Goal: Task Accomplishment & Management: Manage account settings

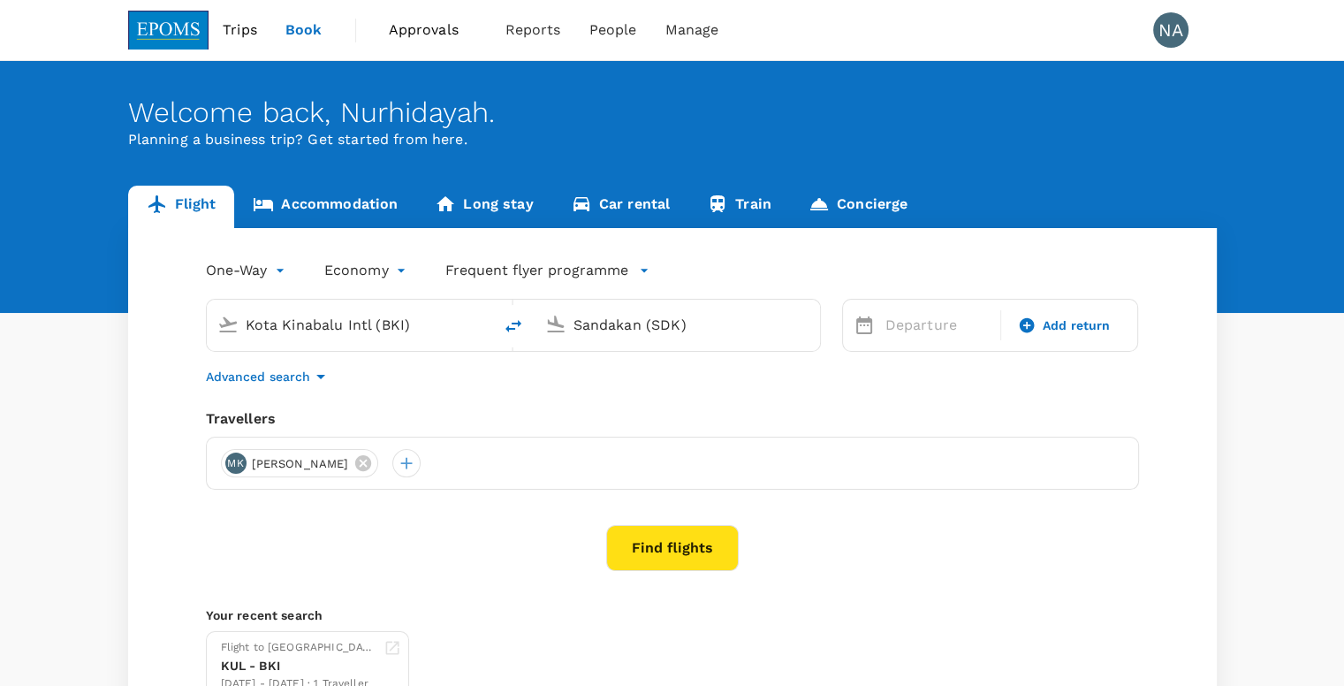
click at [1070, 405] on div "One-Way oneway Economy economy Frequent flyer programme Kota Kinabalu Intl (BKI…" at bounding box center [672, 478] width 1089 height 501
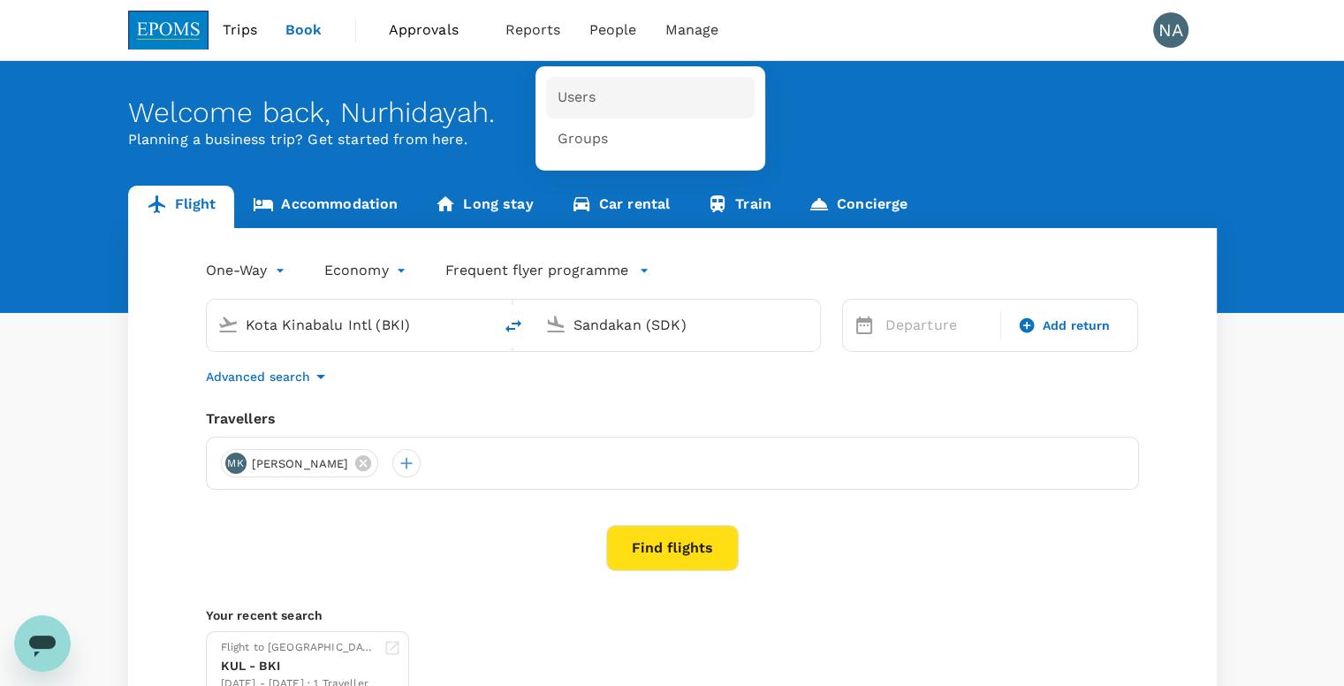
click at [605, 92] on link "Users" at bounding box center [650, 98] width 209 height 42
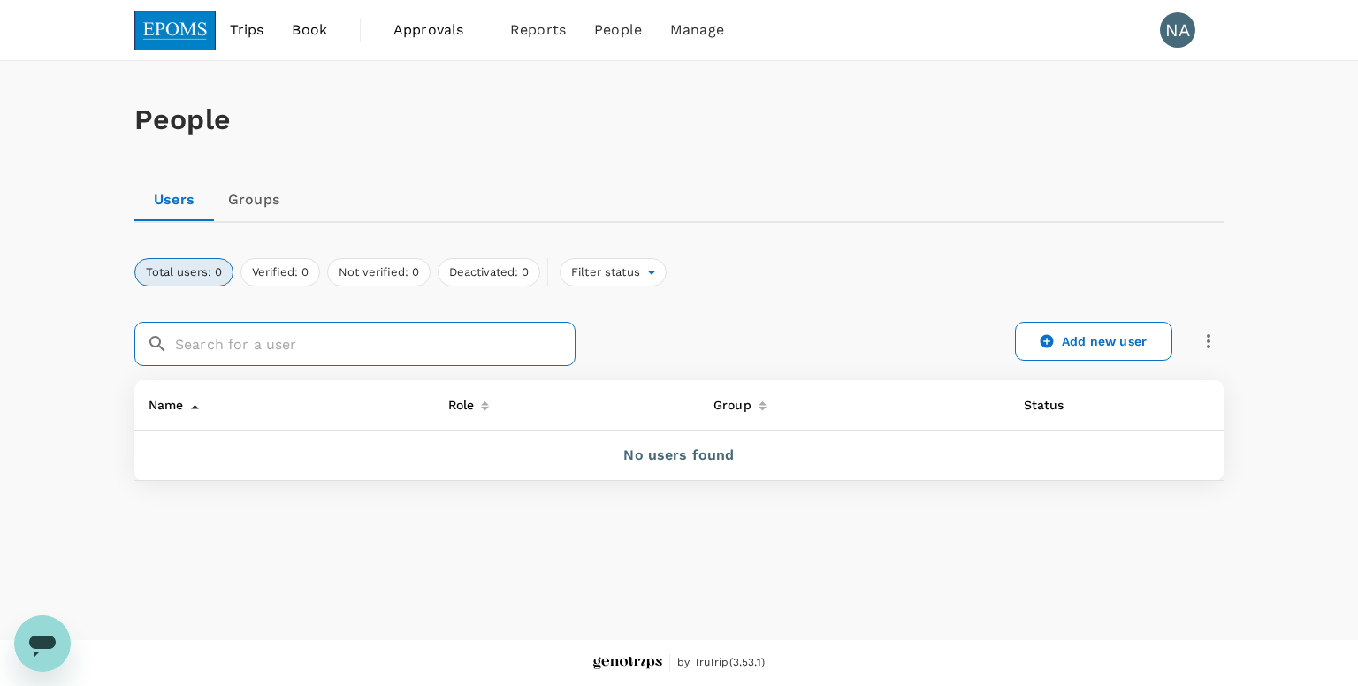
click at [202, 328] on input "text" at bounding box center [375, 344] width 400 height 44
paste input "[PERSON_NAME]"
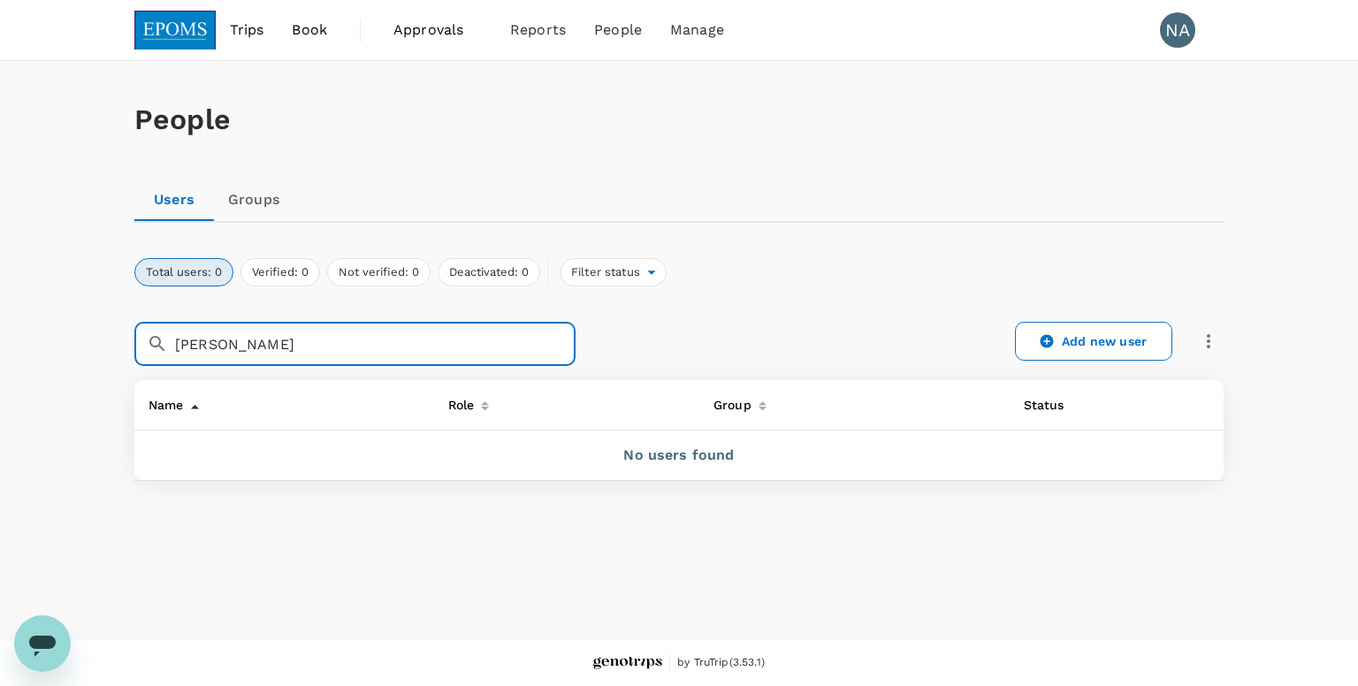
drag, startPoint x: 401, startPoint y: 352, endPoint x: 266, endPoint y: 352, distance: 135.2
click at [266, 352] on input "[PERSON_NAME]" at bounding box center [375, 344] width 400 height 44
drag, startPoint x: 220, startPoint y: 344, endPoint x: 159, endPoint y: 344, distance: 61.0
click at [159, 344] on div "​ [PERSON_NAME] ​" at bounding box center [354, 344] width 441 height 44
type input "Khairi"
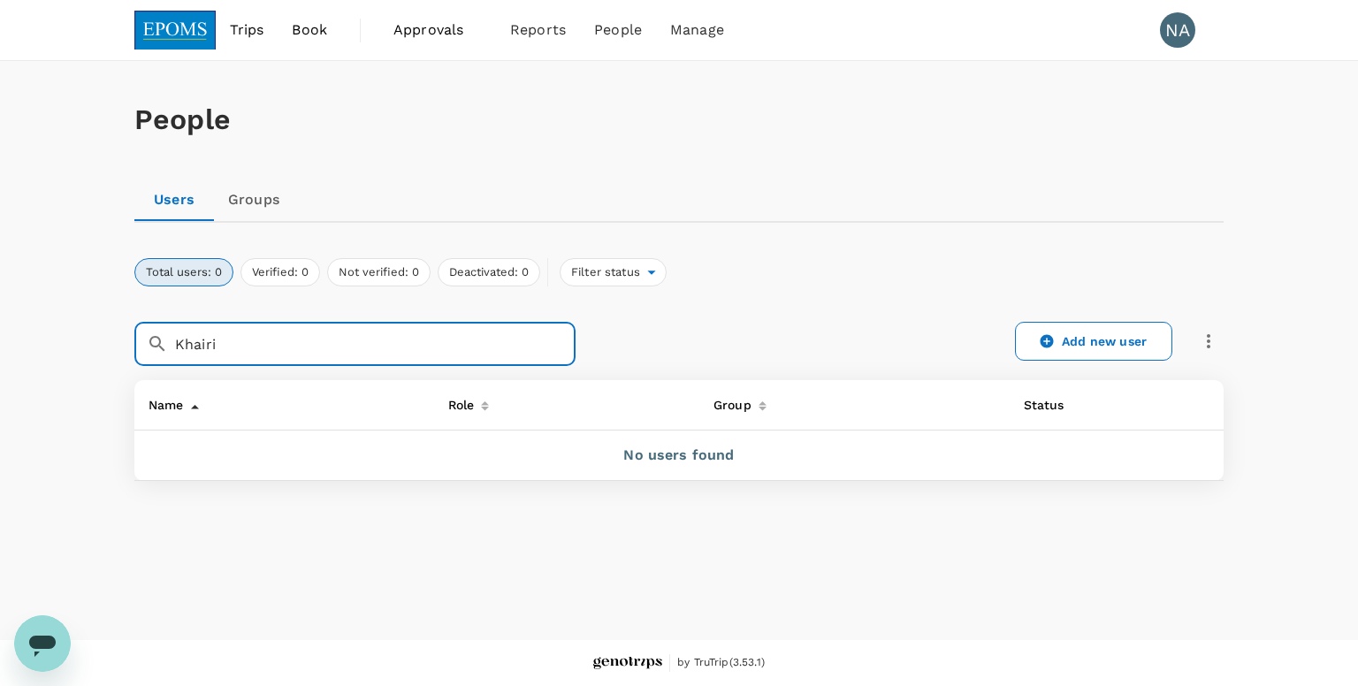
drag, startPoint x: 234, startPoint y: 346, endPoint x: 170, endPoint y: 346, distance: 64.5
click at [170, 346] on div "​ Khairi ​" at bounding box center [354, 344] width 441 height 44
click at [259, 210] on link "Groups" at bounding box center [254, 200] width 80 height 42
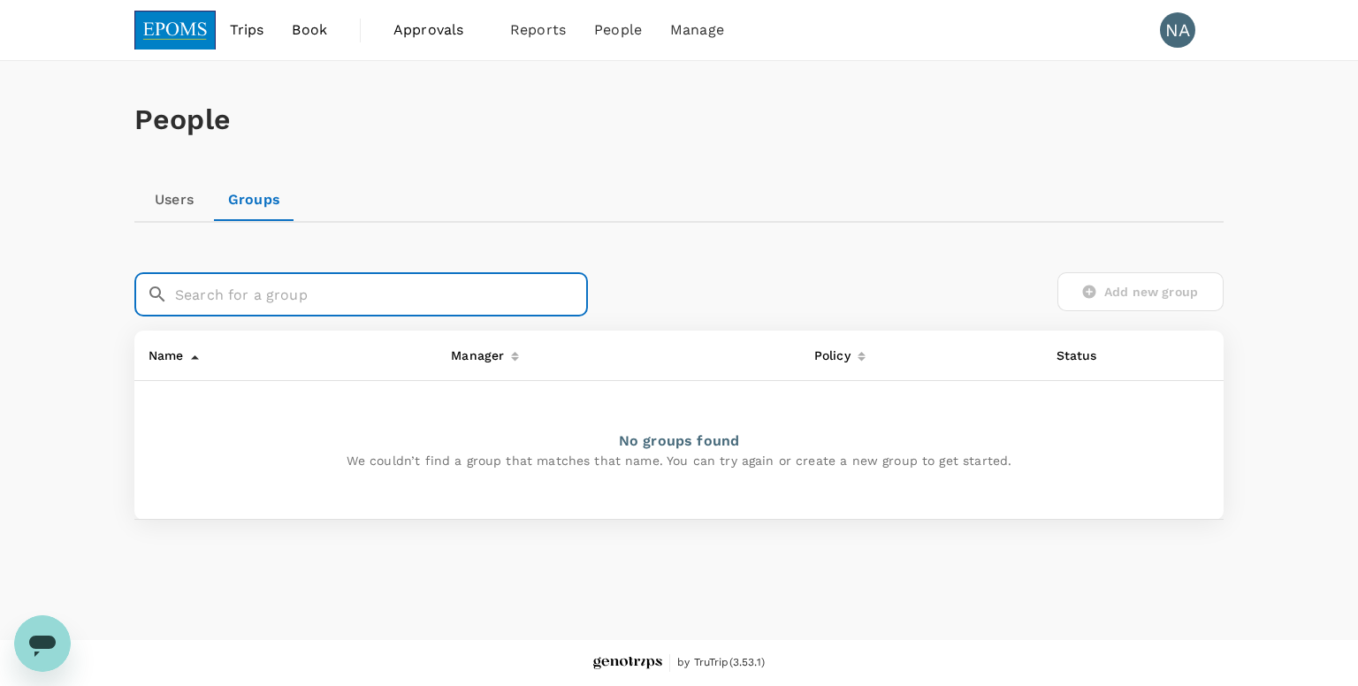
click at [330, 300] on input "text" at bounding box center [381, 294] width 413 height 44
paste input "Khairi"
type input "Khairi"
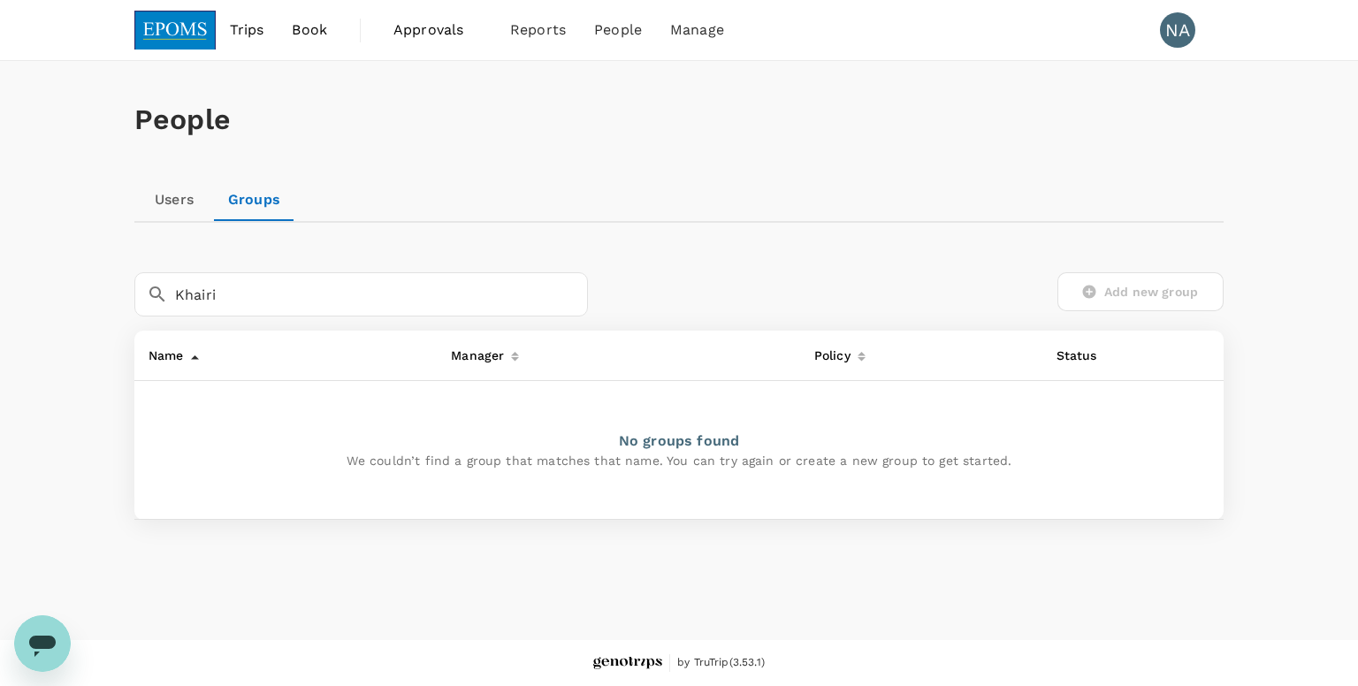
click at [711, 231] on div "People Users Groups ​ Khairi ​ Add new group Name Manager Policy Status No grou…" at bounding box center [678, 333] width 1131 height 544
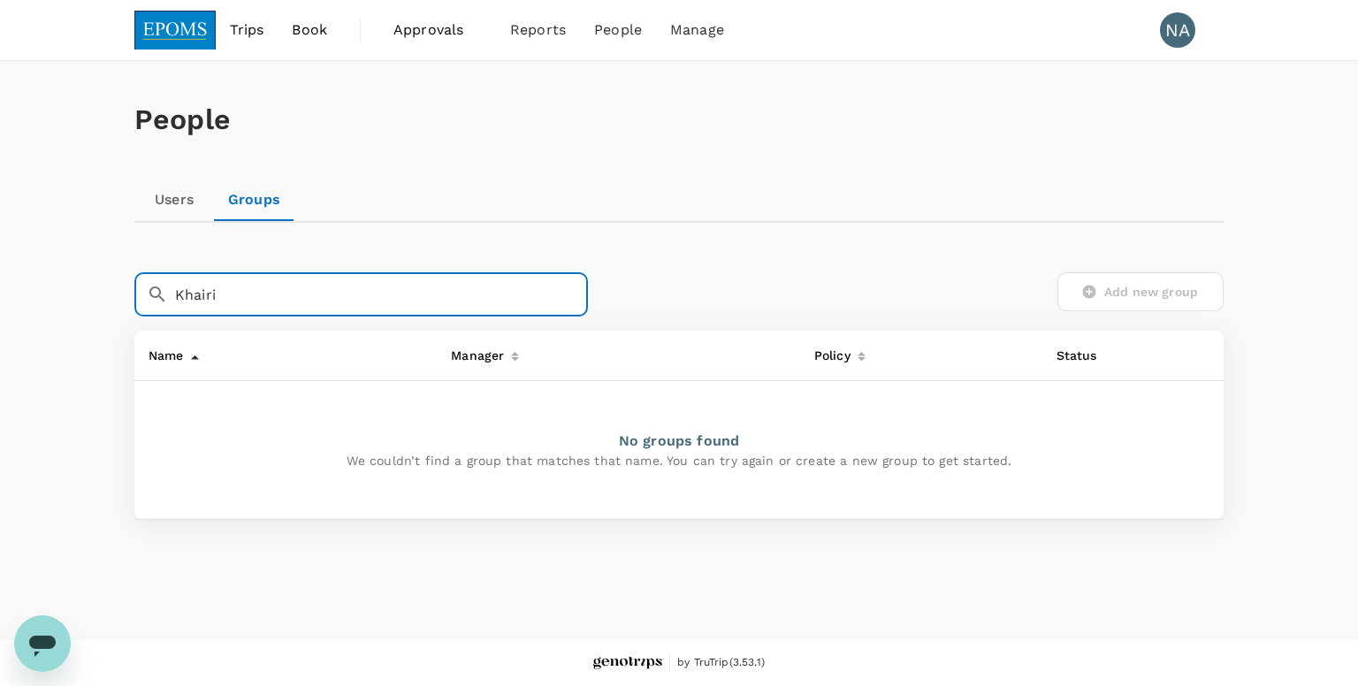
drag, startPoint x: 276, startPoint y: 303, endPoint x: 124, endPoint y: 298, distance: 152.1
click at [124, 298] on div "People Users Groups ​ Khairi ​ Add new group Name Manager Policy Status No grou…" at bounding box center [678, 333] width 1131 height 544
click at [726, 225] on div "People Users Groups ​ ​ Add new group Name Manager Policy Status No groups foun…" at bounding box center [678, 333] width 1131 height 544
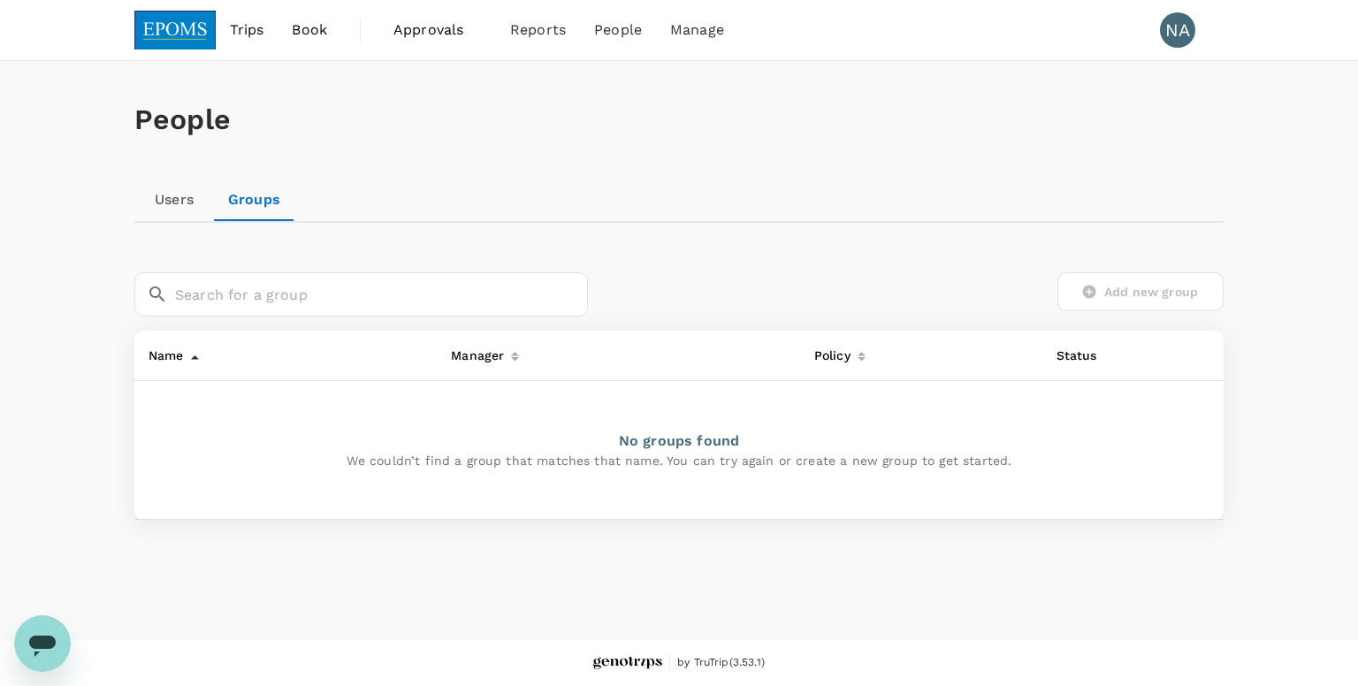
click at [1179, 29] on div "NA" at bounding box center [1177, 29] width 35 height 35
click at [1178, 42] on div "NA" at bounding box center [1177, 29] width 35 height 35
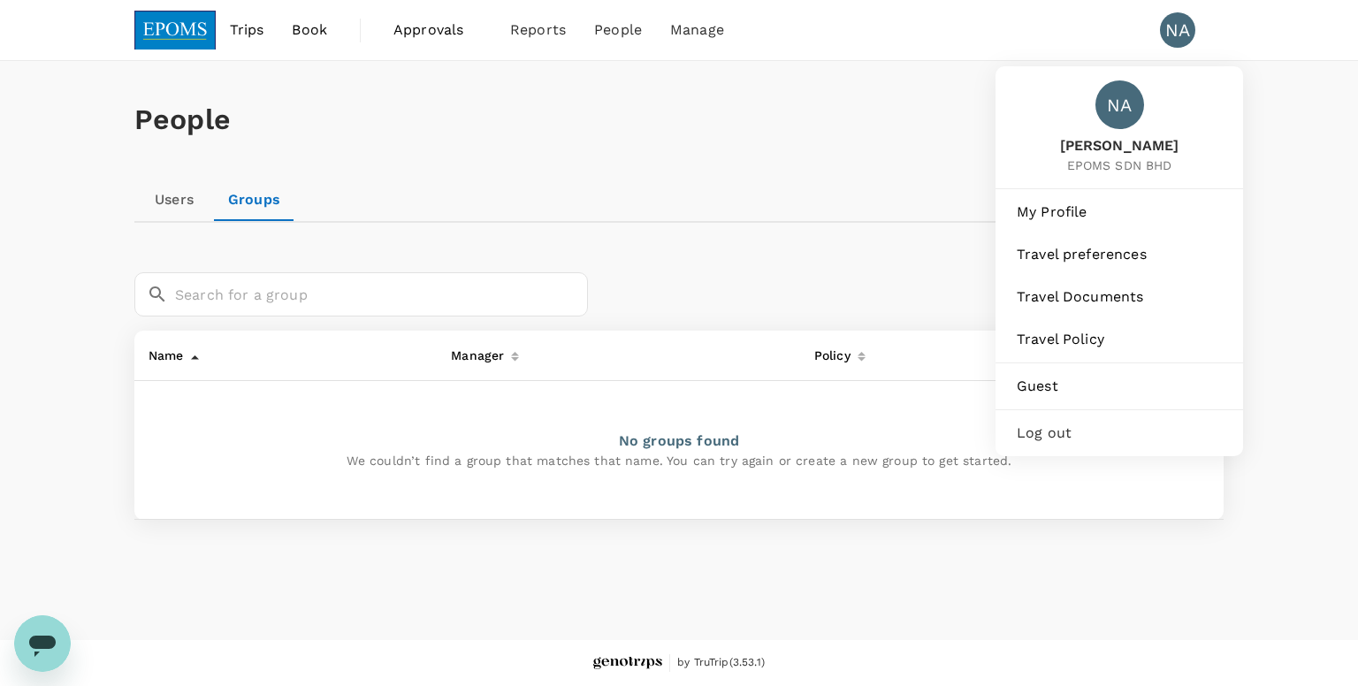
click at [1055, 430] on span "Log out" at bounding box center [1118, 432] width 205 height 21
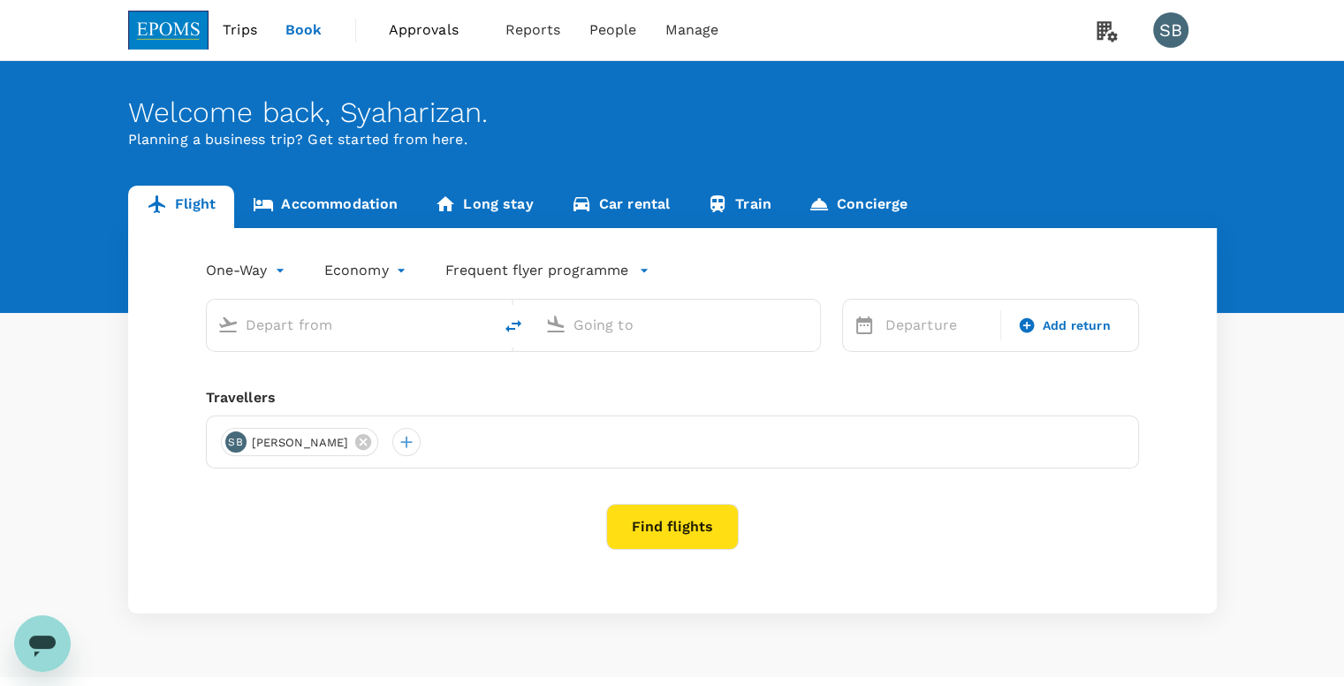
type input "roundtrip"
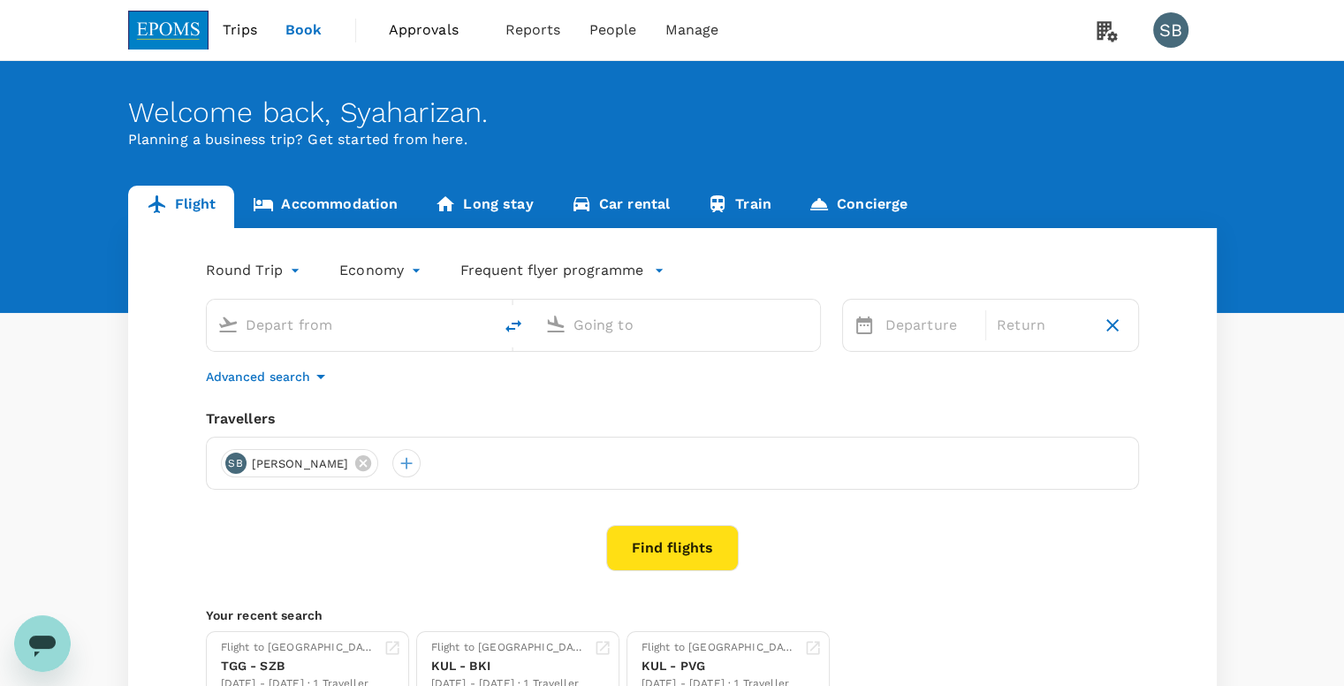
type input "Kuala Terengganu (TGG)"
type input "Kuala Lumpur Intl (KUL)"
